Goal: Check status

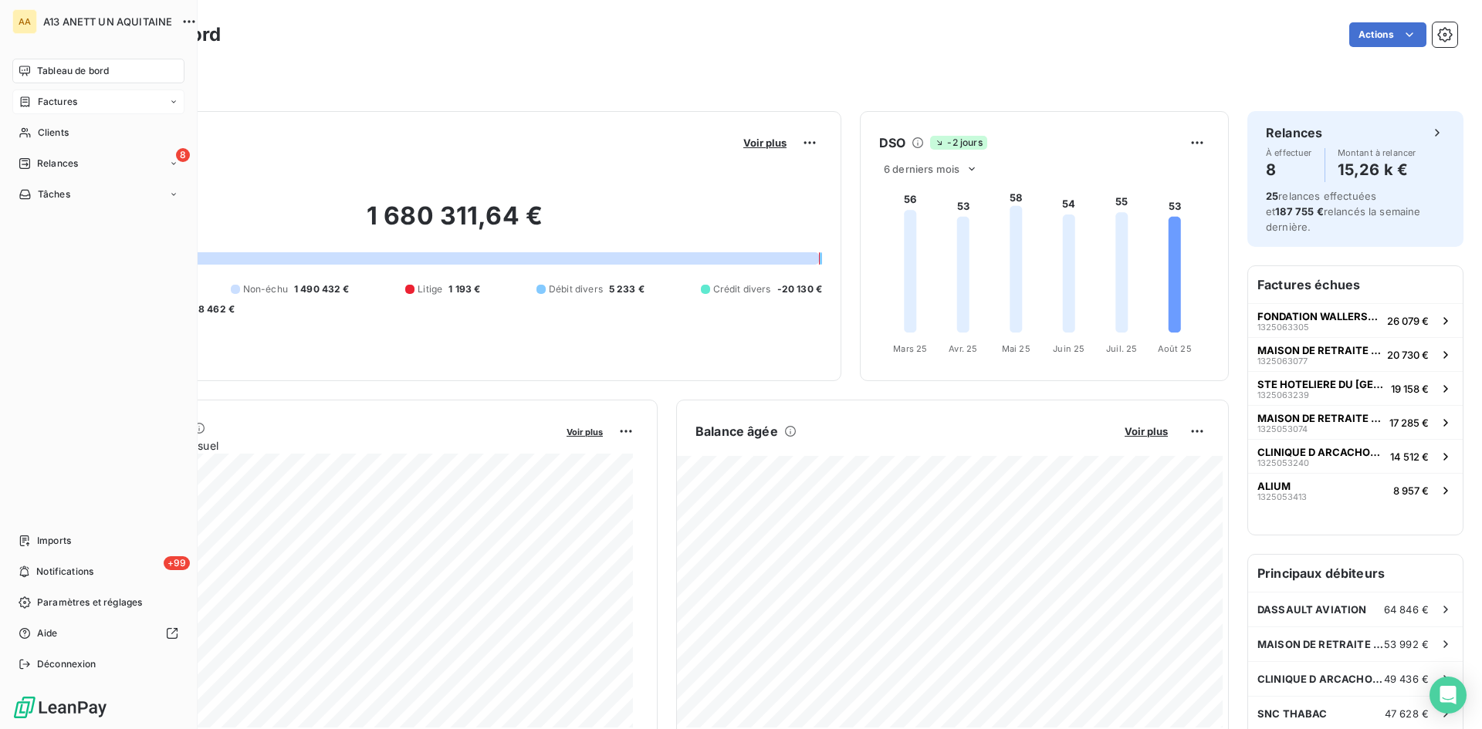
click at [32, 103] on div "Factures" at bounding box center [48, 102] width 59 height 14
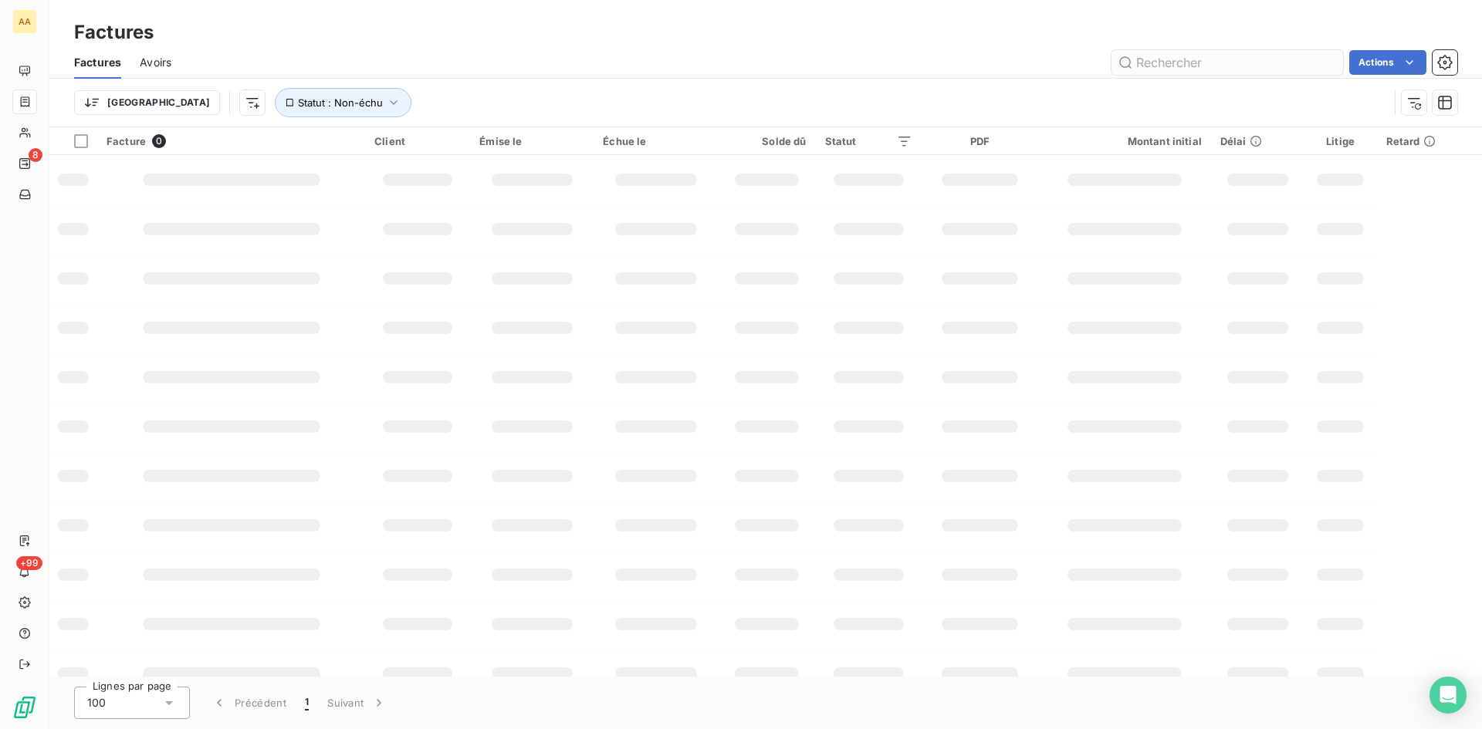
click at [1212, 62] on input "text" at bounding box center [1227, 62] width 232 height 25
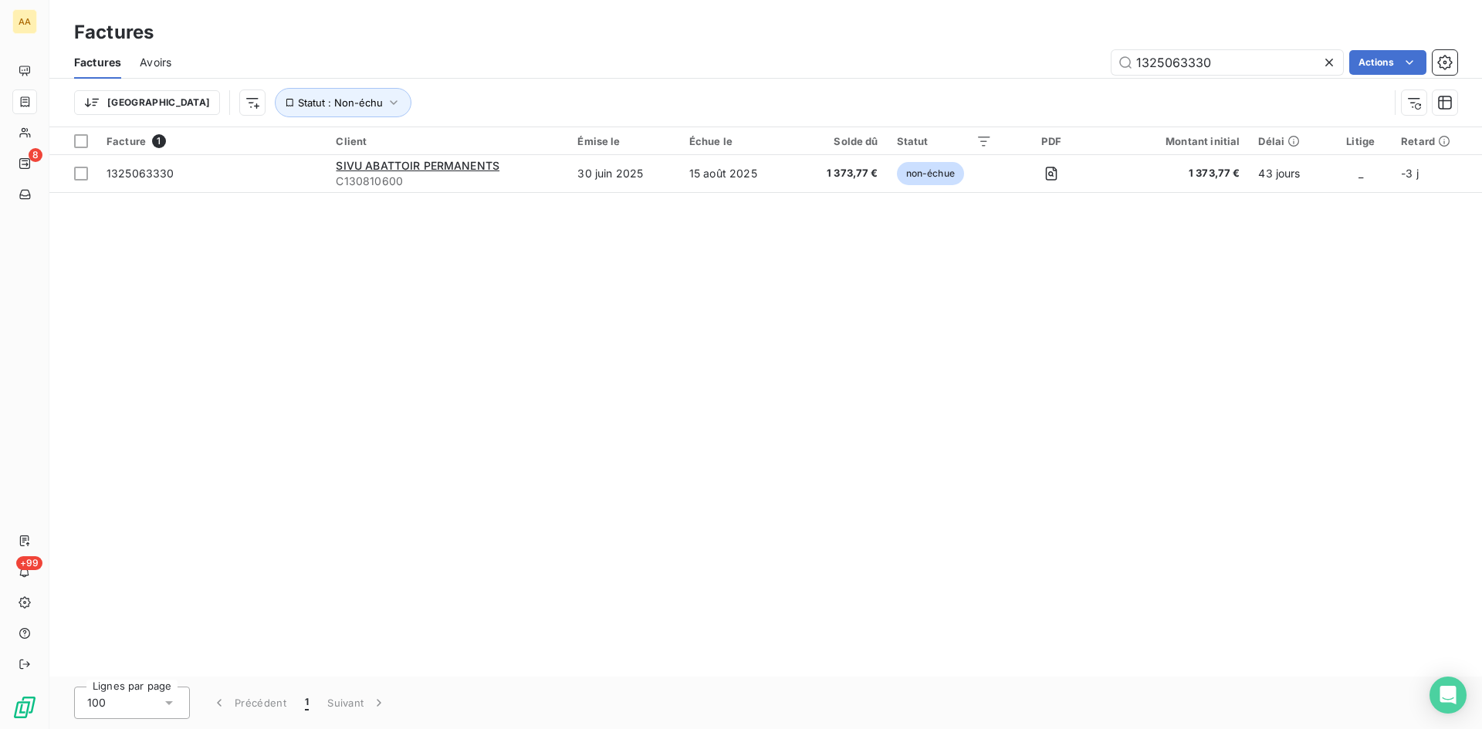
type input "1325063330"
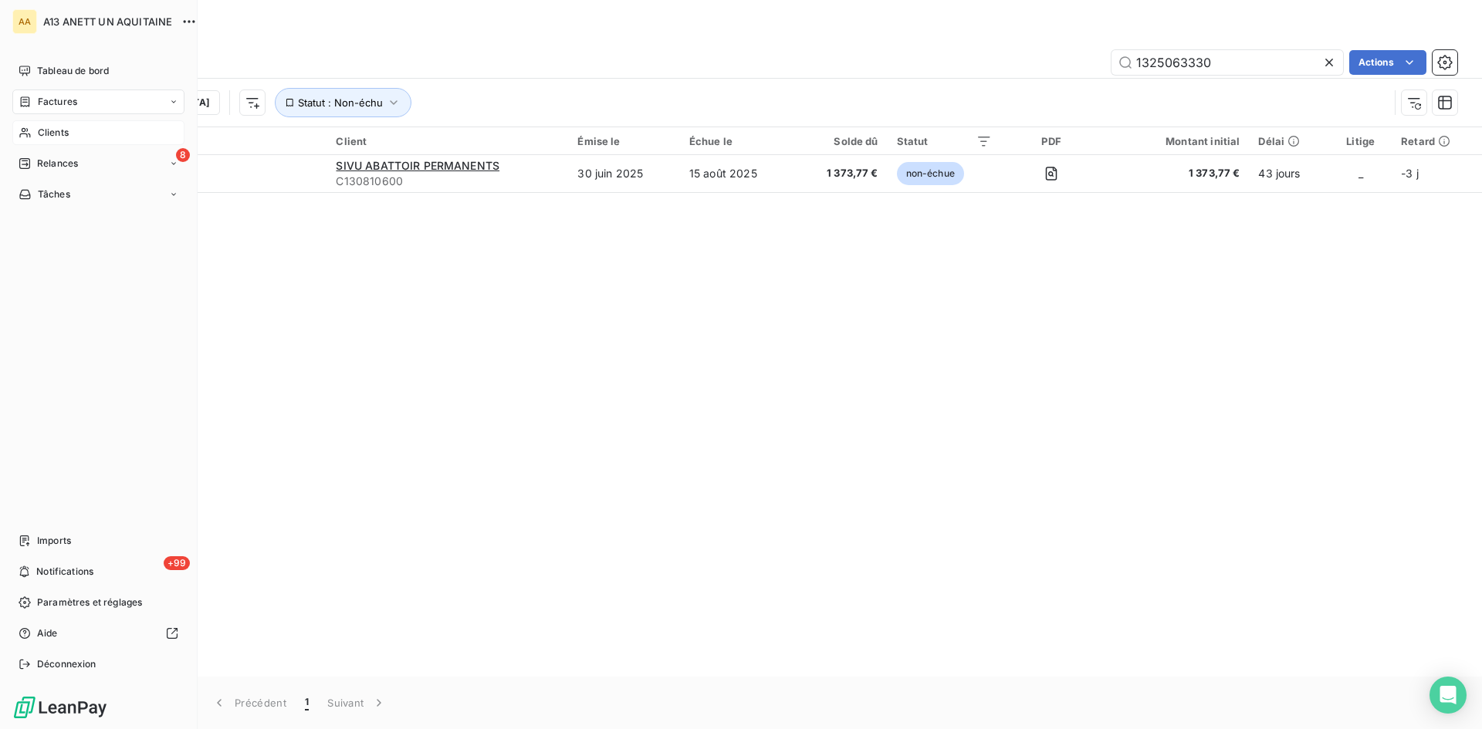
click at [46, 135] on span "Clients" at bounding box center [53, 133] width 31 height 14
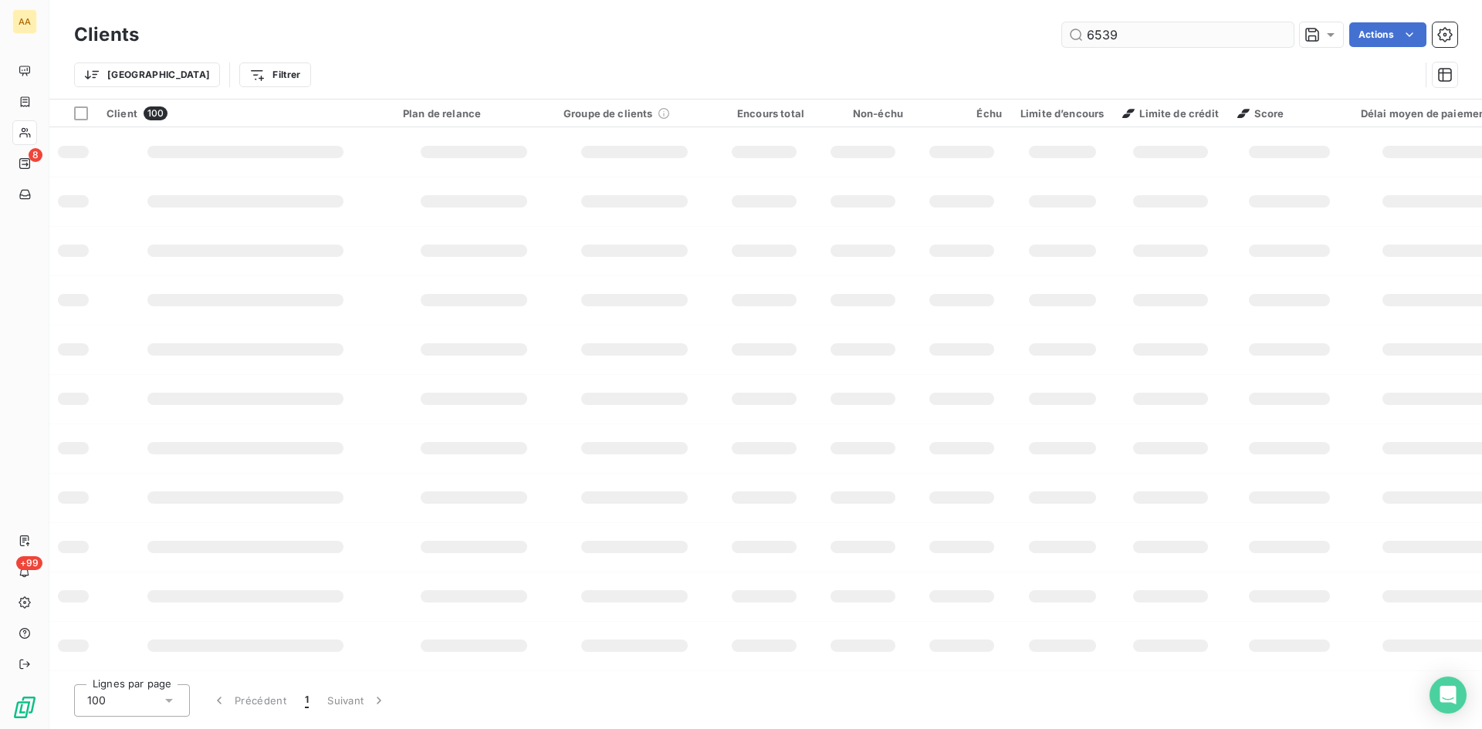
type input "6539"
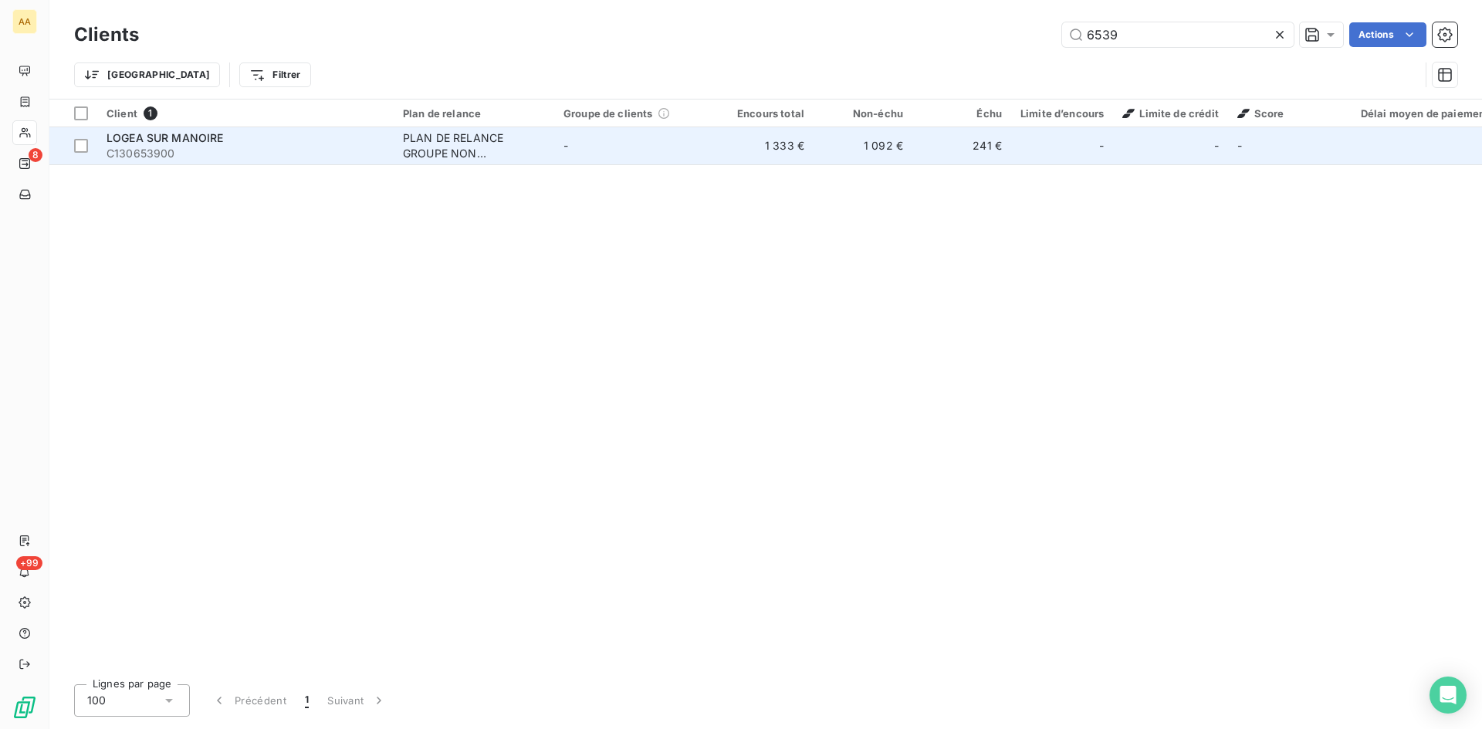
click at [441, 147] on div "PLAN DE RELANCE GROUPE NON AUTOMATIQUE" at bounding box center [474, 145] width 142 height 31
